Goal: Book appointment/travel/reservation

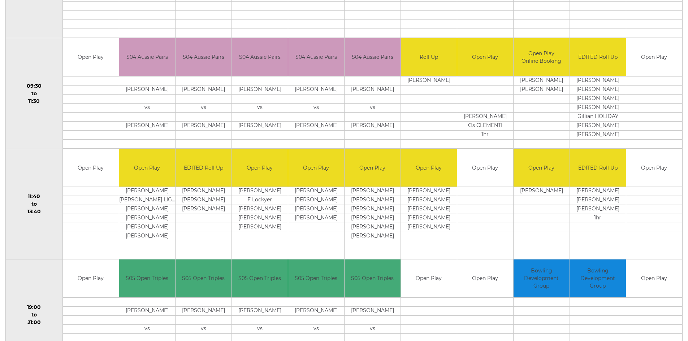
scroll to position [75, 0]
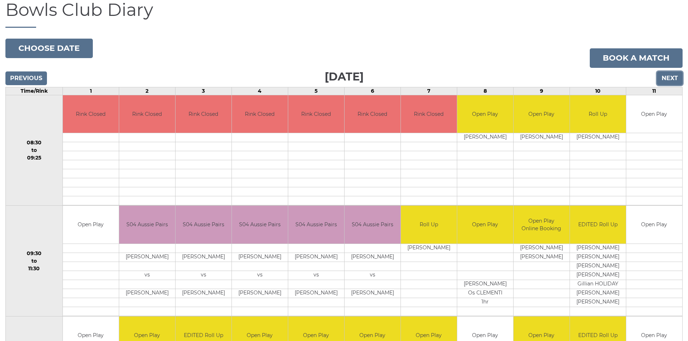
click at [669, 78] on input "Next" at bounding box center [670, 78] width 26 height 14
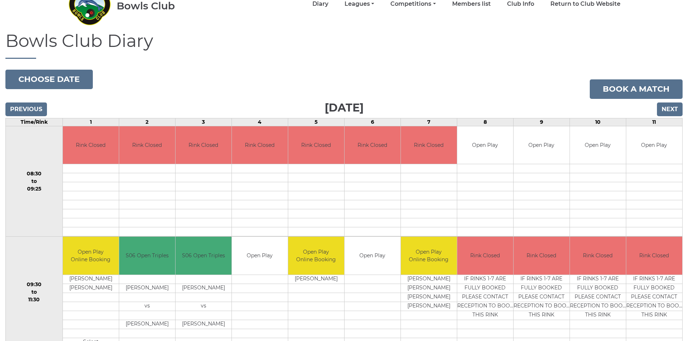
scroll to position [39, 0]
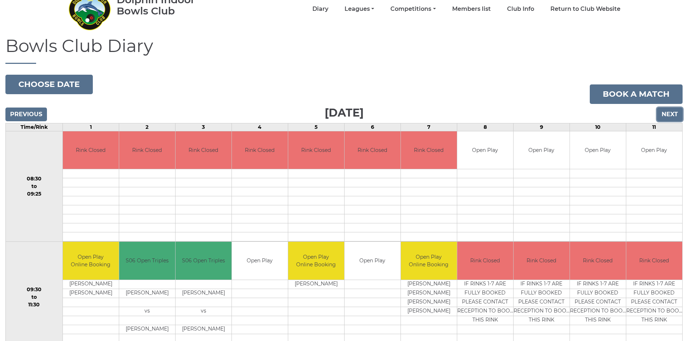
click at [676, 113] on input "Next" at bounding box center [670, 115] width 26 height 14
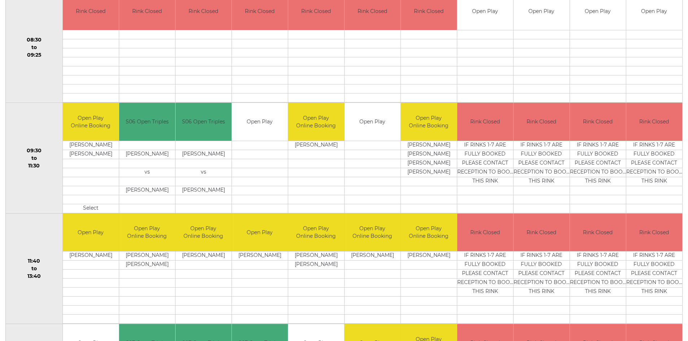
scroll to position [181, 0]
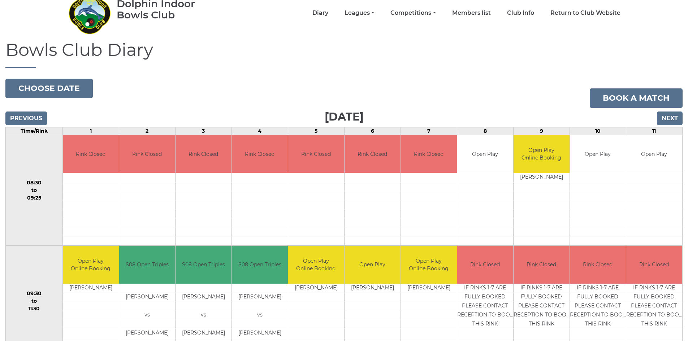
scroll to position [3, 0]
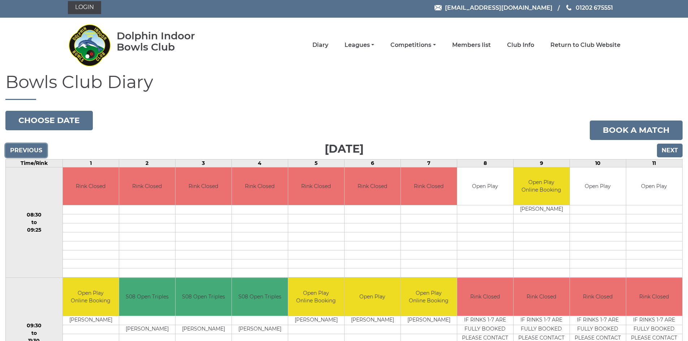
click at [27, 147] on input "Previous" at bounding box center [26, 151] width 42 height 14
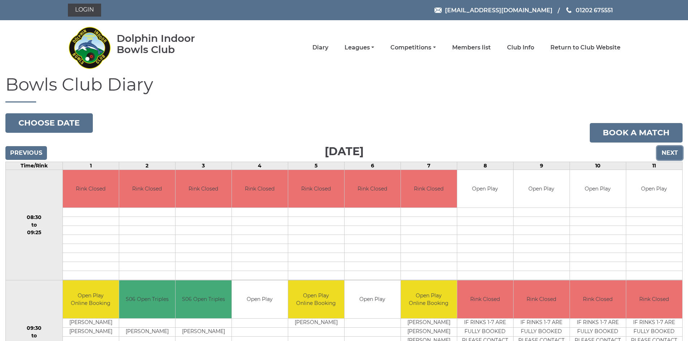
click at [672, 154] on input "Next" at bounding box center [670, 153] width 26 height 14
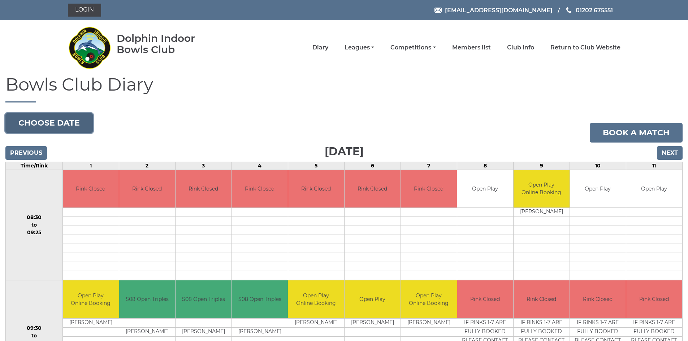
click at [50, 123] on button "Choose date" at bounding box center [48, 122] width 87 height 19
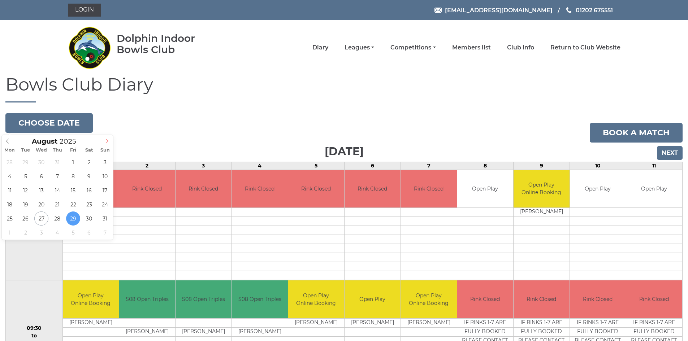
click at [105, 142] on icon at bounding box center [106, 141] width 5 height 5
type input "2025-09-01"
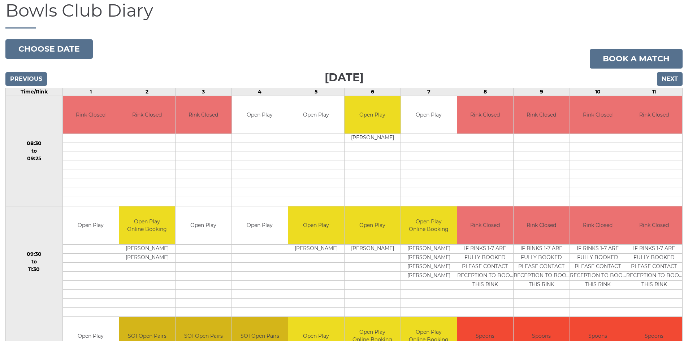
scroll to position [72, 0]
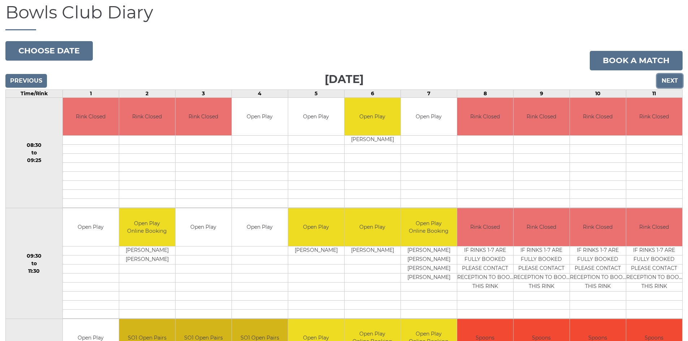
click at [668, 80] on input "Next" at bounding box center [670, 81] width 26 height 14
click at [666, 80] on input "Next" at bounding box center [670, 81] width 26 height 14
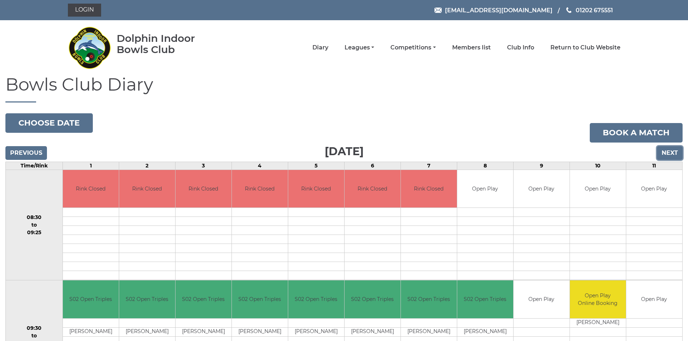
click at [667, 149] on input "Next" at bounding box center [670, 153] width 26 height 14
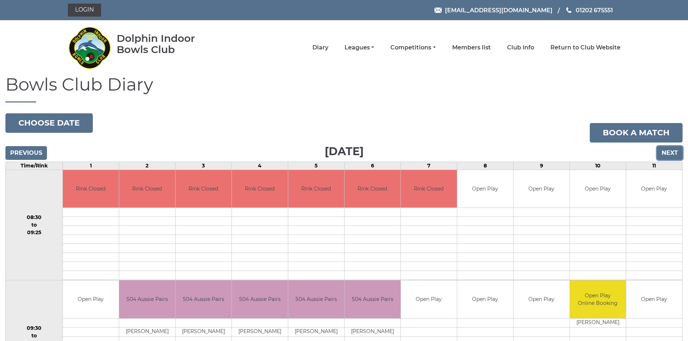
click at [666, 155] on input "Next" at bounding box center [670, 153] width 26 height 14
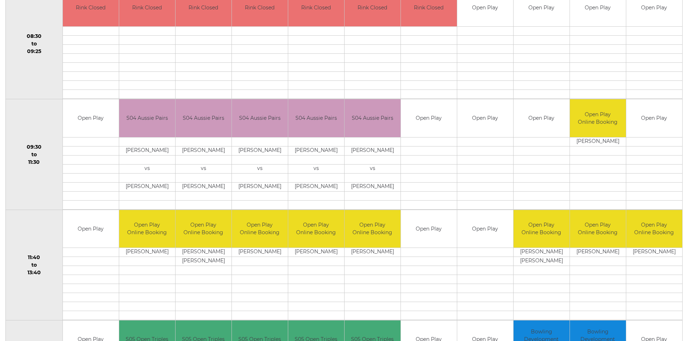
scroll to position [181, 0]
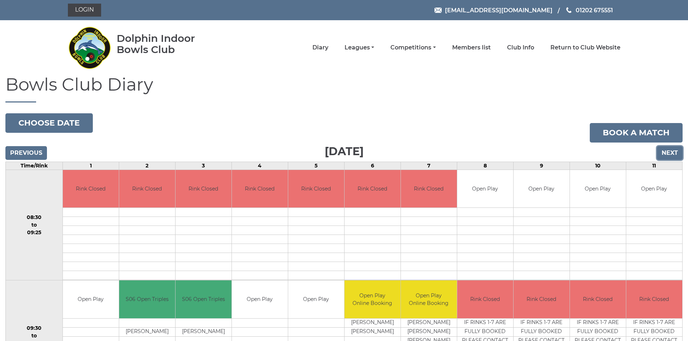
click at [671, 153] on input "Next" at bounding box center [670, 153] width 26 height 14
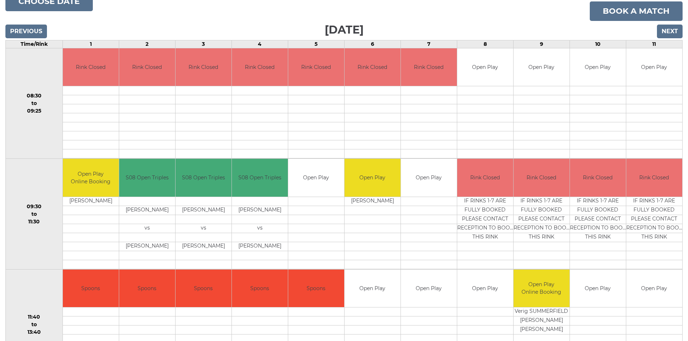
scroll to position [75, 0]
